Goal: Task Accomplishment & Management: Use online tool/utility

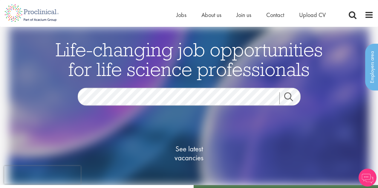
click at [289, 95] on link "Search" at bounding box center [292, 99] width 26 height 12
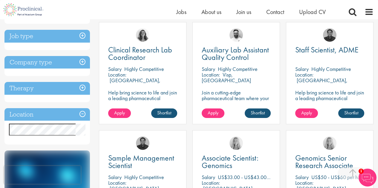
scroll to position [115, 0]
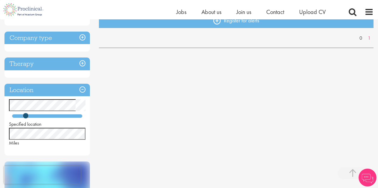
scroll to position [142, 0]
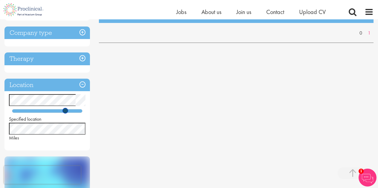
drag, startPoint x: 26, startPoint y: 110, endPoint x: 66, endPoint y: 111, distance: 40.3
click at [66, 111] on span at bounding box center [65, 111] width 6 height 6
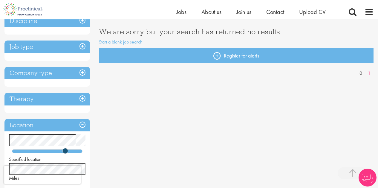
scroll to position [102, 0]
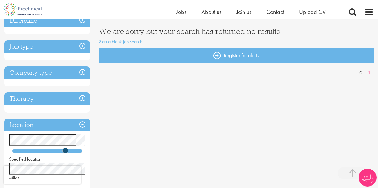
click at [0, 149] on div "You are here: Home > Job search Keyword: lab Remove Discipline Job type Company…" at bounding box center [189, 135] width 378 height 436
